Goal: Information Seeking & Learning: Learn about a topic

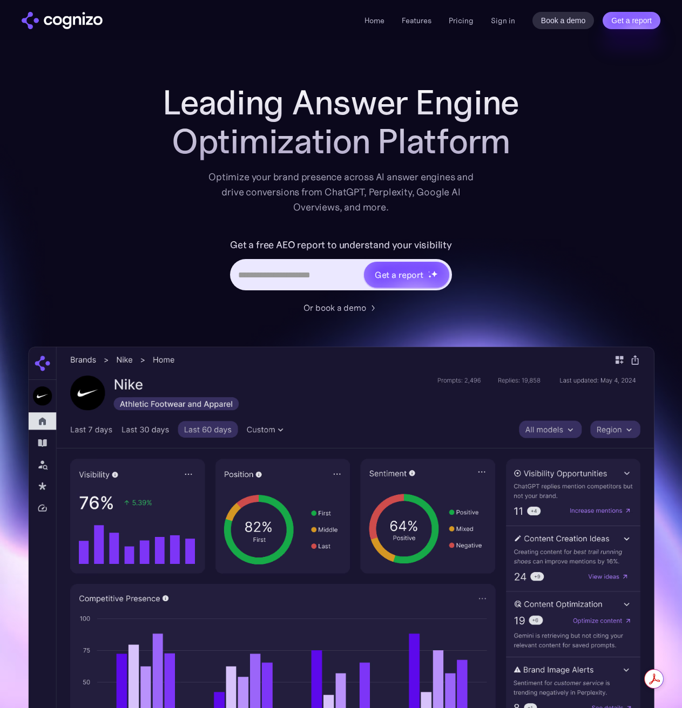
click at [100, 157] on div "Leading Answer Engine Optimization Platform Optimize your brand presence across…" at bounding box center [341, 441] width 626 height 716
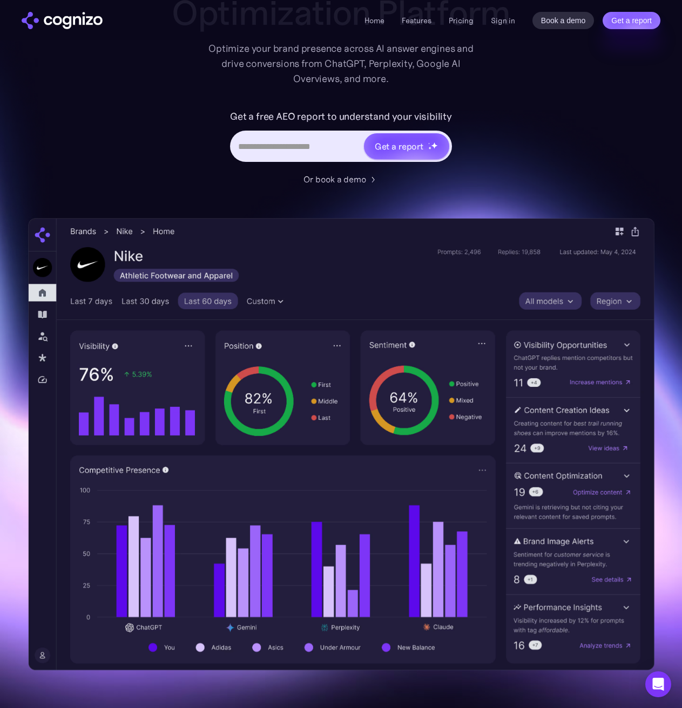
scroll to position [162, 0]
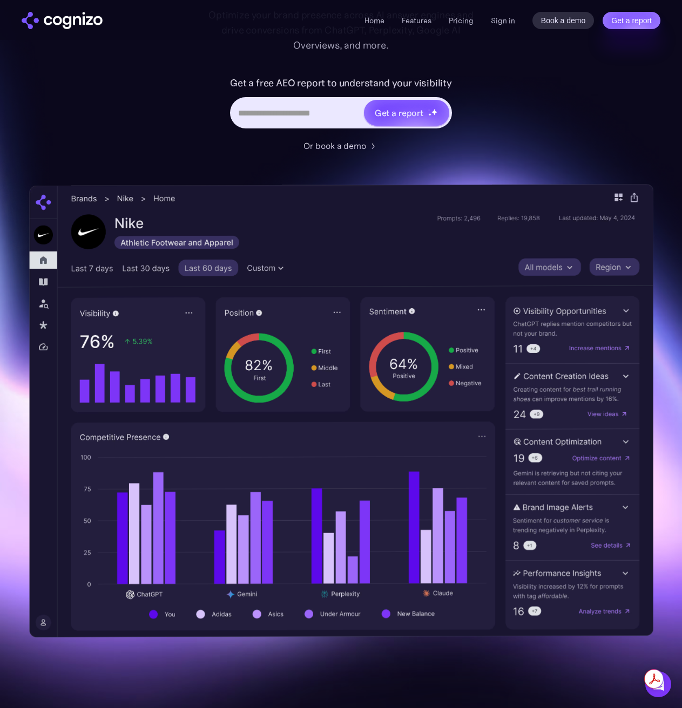
click at [242, 384] on img at bounding box center [341, 411] width 624 height 454
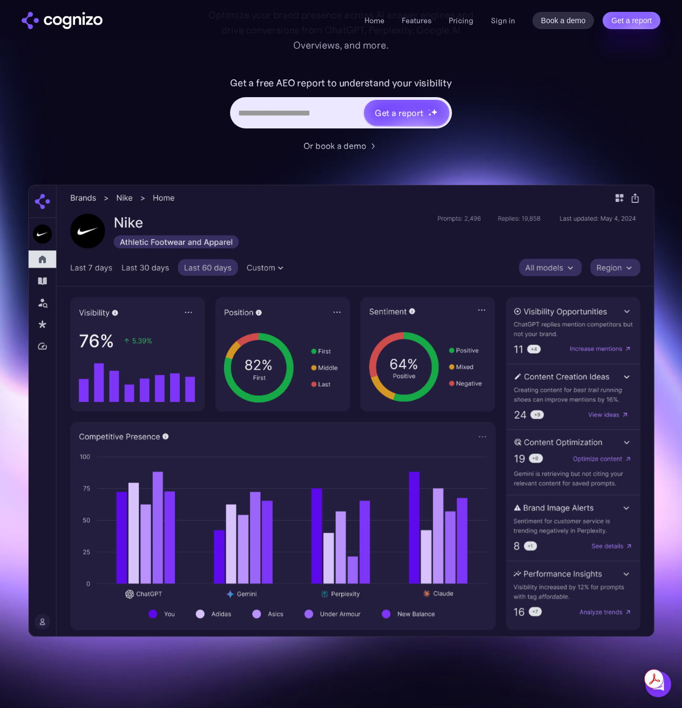
click at [459, 21] on link "Pricing" at bounding box center [461, 21] width 25 height 10
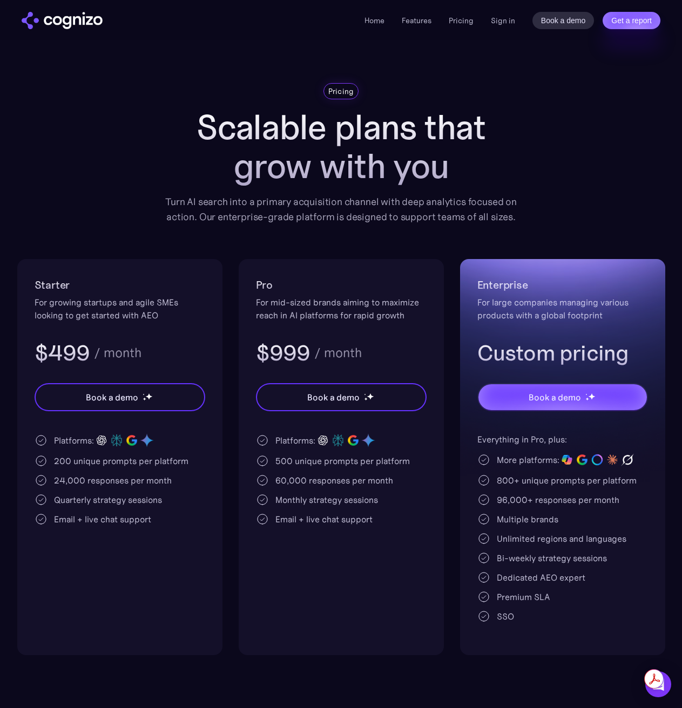
click at [82, 192] on div "Pricing Scalable plans that grow with you Turn AI search into a primary acquisi…" at bounding box center [341, 369] width 648 height 572
